Goal: Task Accomplishment & Management: Manage account settings

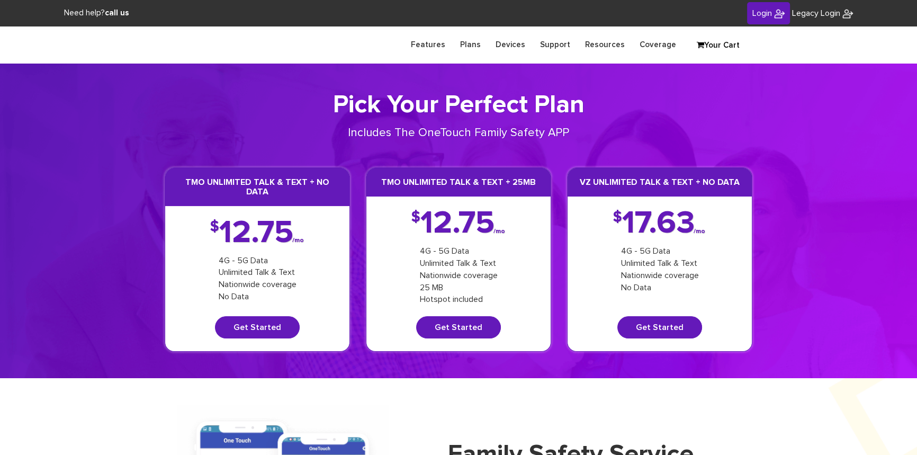
click at [764, 10] on span "Login" at bounding box center [763, 13] width 20 height 8
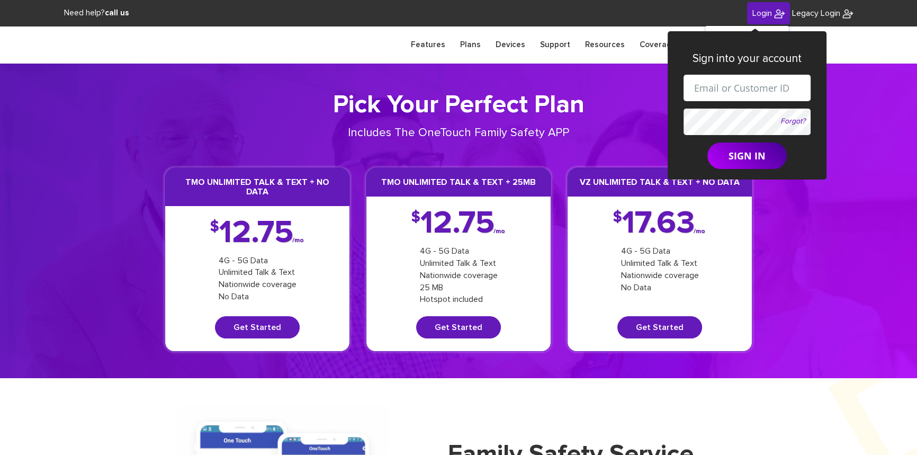
click at [721, 91] on input "text" at bounding box center [747, 88] width 127 height 26
click at [753, 88] on input "shgy9700+9142179266@gmail.com" at bounding box center [747, 88] width 127 height 26
paste input "8454258498"
type input "[EMAIL_ADDRESS][DOMAIN_NAME]"
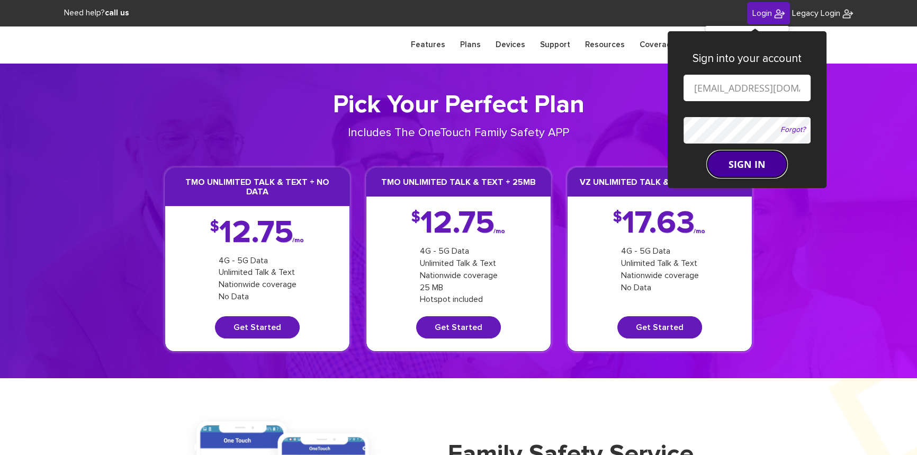
click at [726, 162] on button "SIGN IN" at bounding box center [747, 164] width 79 height 26
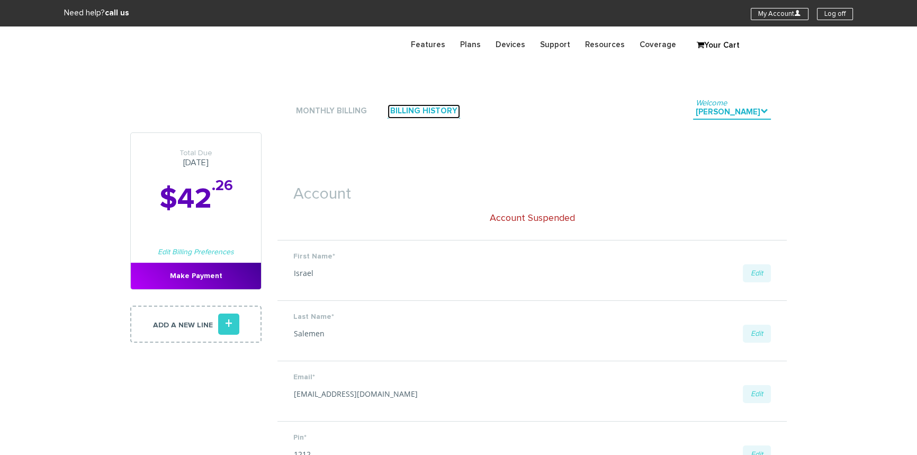
click at [405, 111] on link "Billing History" at bounding box center [424, 111] width 73 height 14
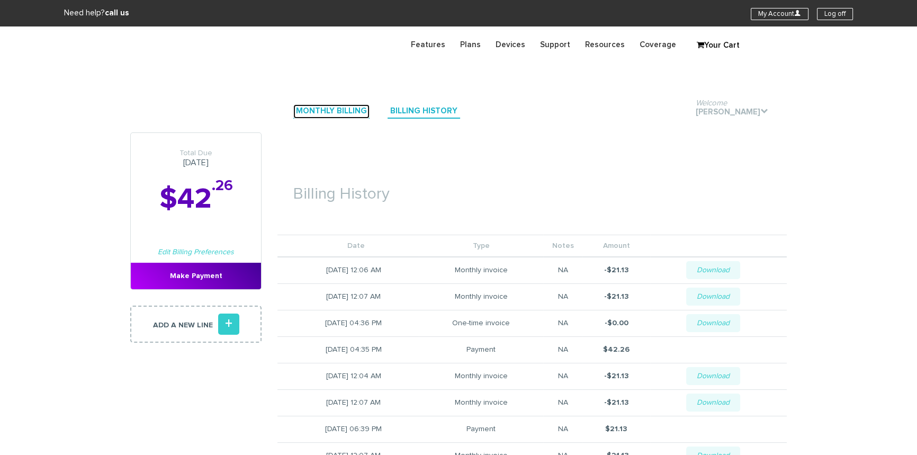
click at [347, 111] on link "Monthly Billing" at bounding box center [331, 111] width 76 height 14
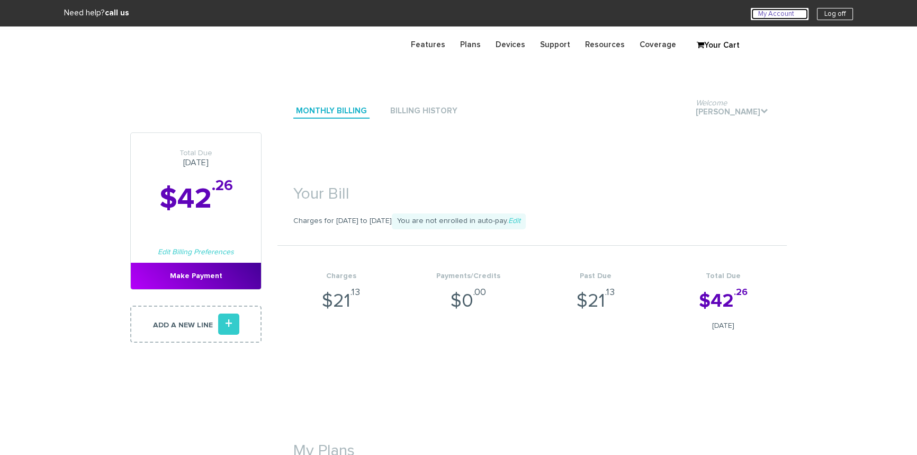
drag, startPoint x: 762, startPoint y: 12, endPoint x: 755, endPoint y: 11, distance: 6.4
click at [762, 12] on link "My Account U" at bounding box center [780, 14] width 58 height 12
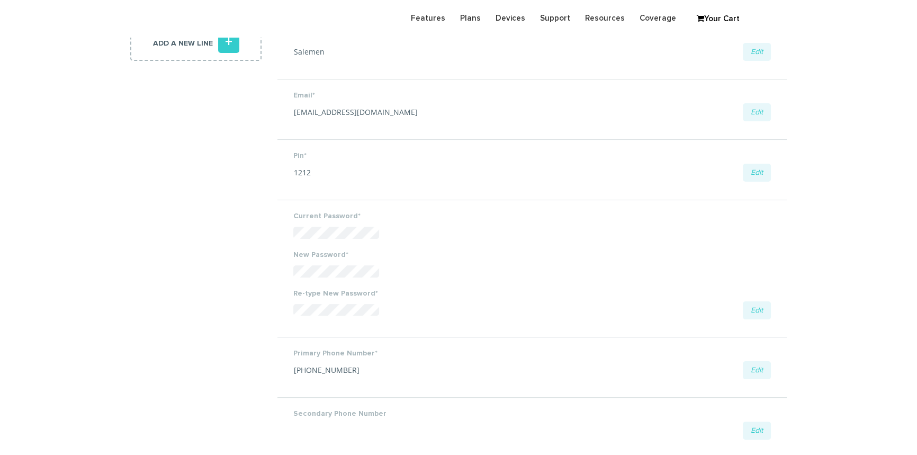
scroll to position [289, 0]
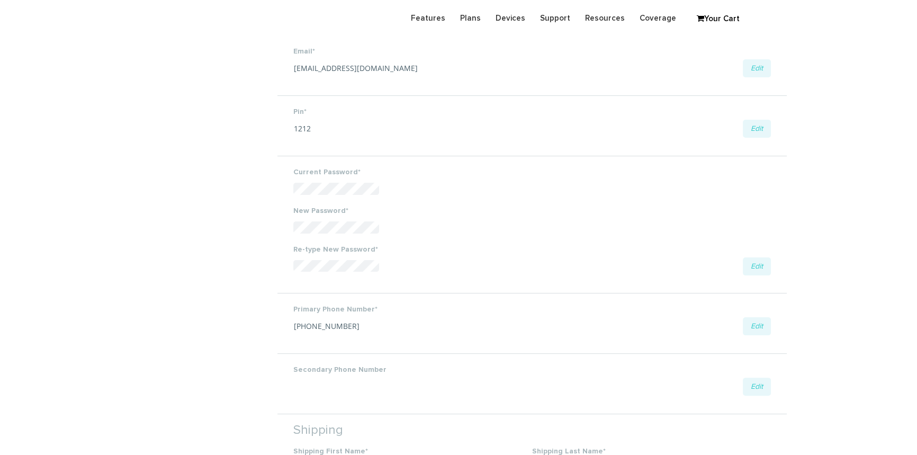
click at [285, 333] on li "Primary Phone Number* [PHONE_NUMBER] Edit Save Cancel" at bounding box center [532, 323] width 509 height 60
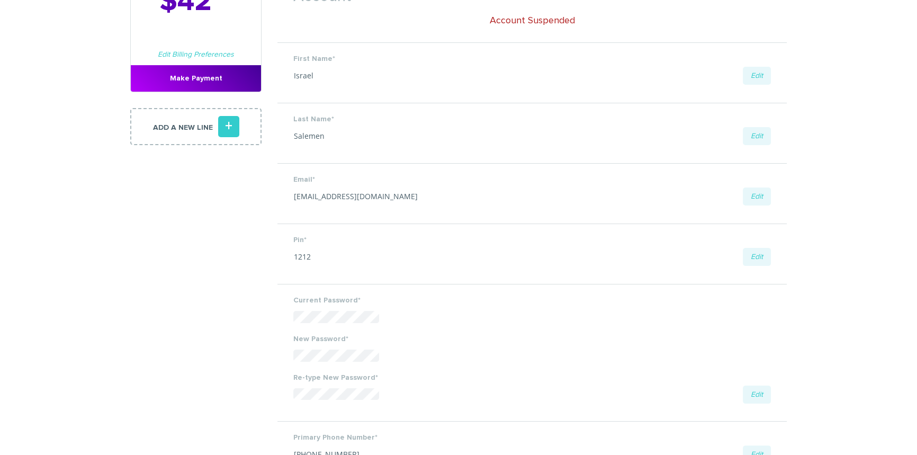
scroll to position [48, 0]
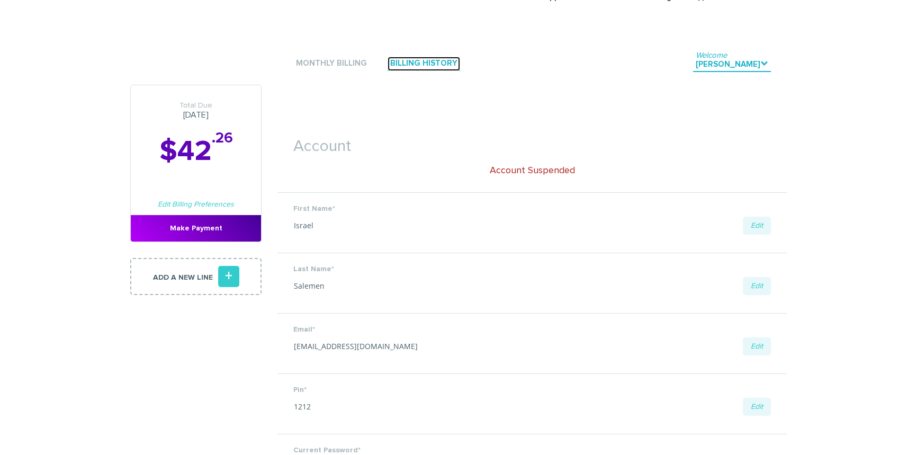
click at [423, 60] on link "Billing History" at bounding box center [424, 64] width 73 height 14
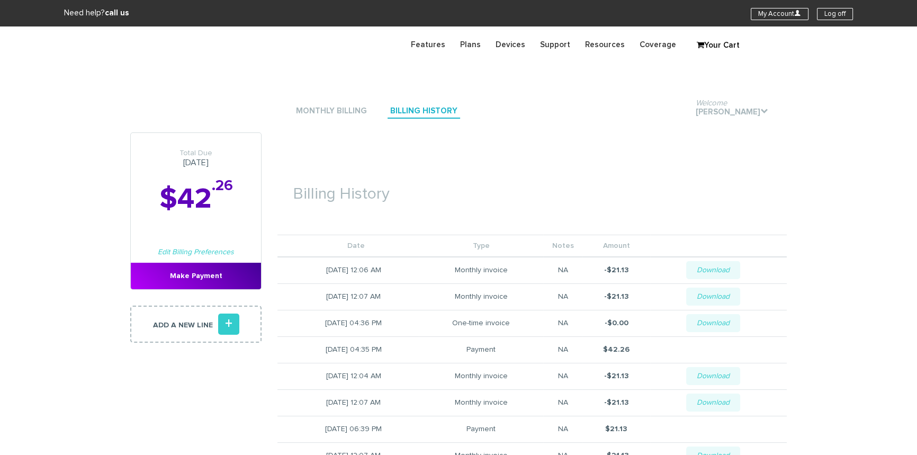
click at [337, 100] on li "Monthly Billing" at bounding box center [331, 111] width 76 height 32
click at [337, 111] on link "Monthly Billing" at bounding box center [331, 111] width 76 height 14
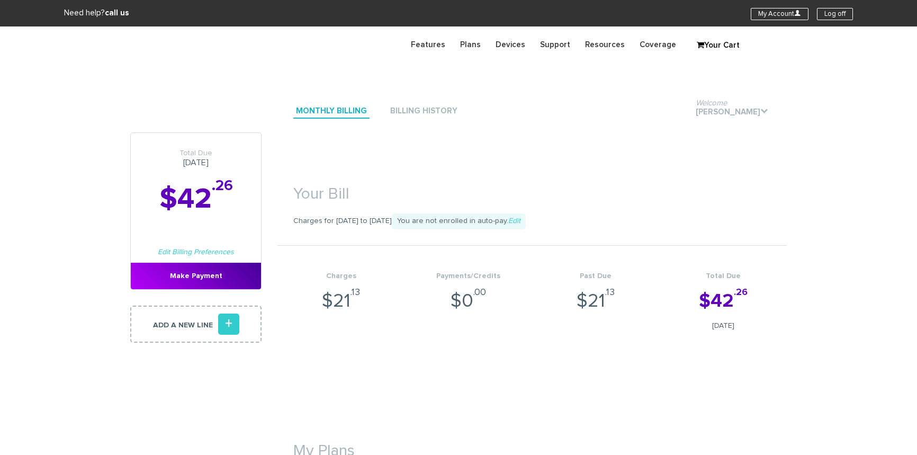
click at [758, 13] on link "My Account U" at bounding box center [780, 14] width 58 height 12
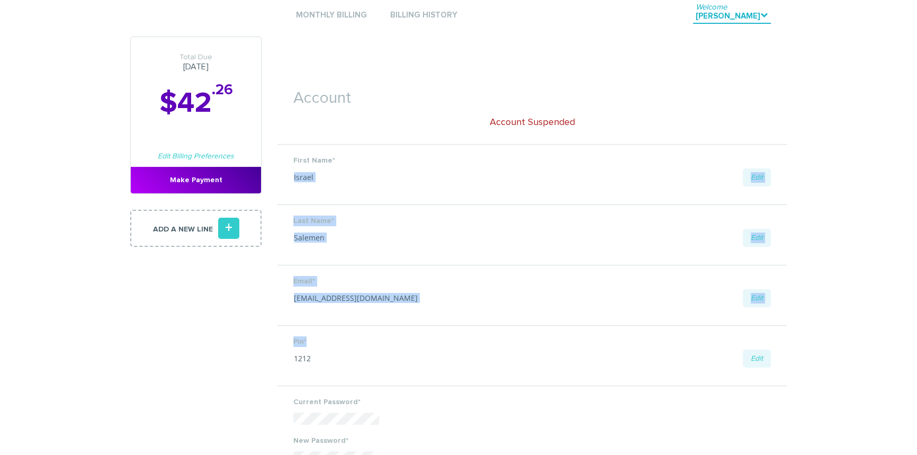
scroll to position [96, 0]
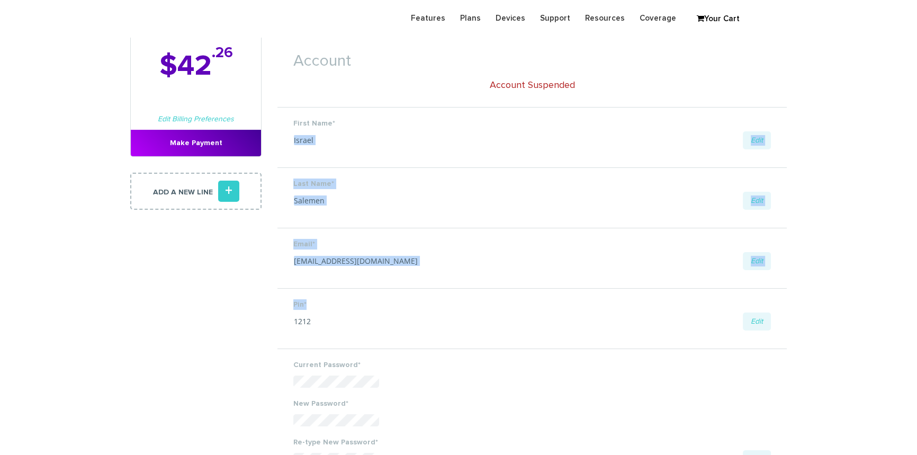
click at [411, 291] on li "Pin* 1212 Edit Save Cancel" at bounding box center [532, 318] width 509 height 60
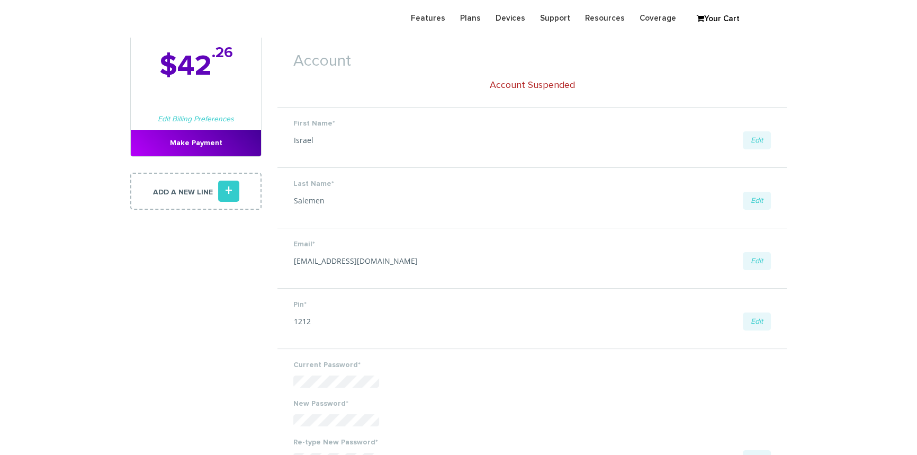
click at [289, 264] on li "Email* [EMAIL_ADDRESS][DOMAIN_NAME] Edit Save Cancel" at bounding box center [532, 258] width 509 height 60
